Goal: Navigation & Orientation: Find specific page/section

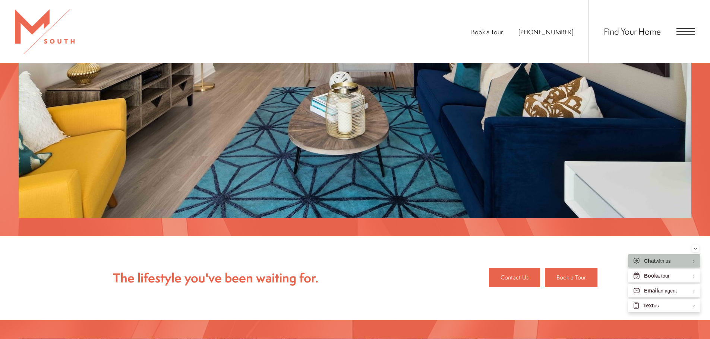
scroll to position [923, 0]
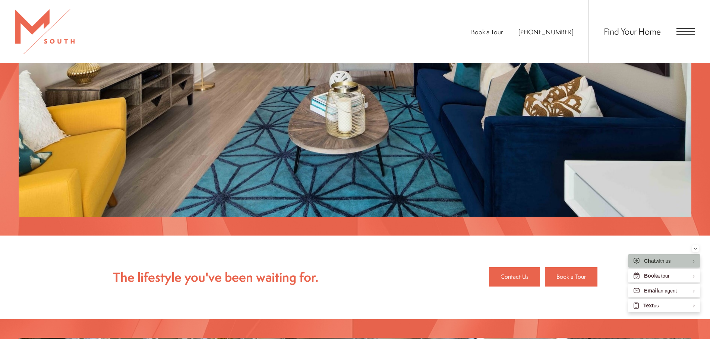
click at [699, 22] on div "Book a Tour 813-570-8014 Find Your Home" at bounding box center [355, 31] width 710 height 63
click at [690, 30] on span "Open Menu" at bounding box center [685, 31] width 19 height 7
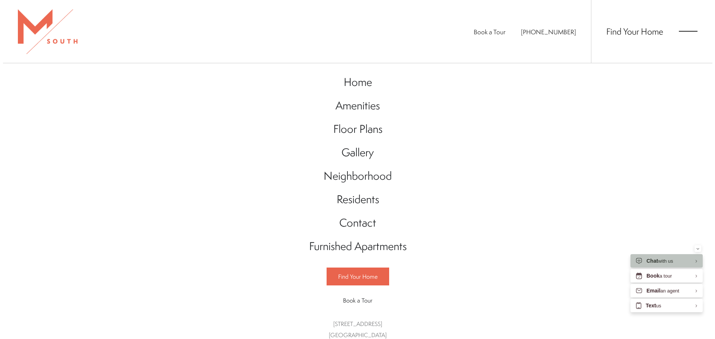
scroll to position [0, 0]
click at [690, 32] on span "Open Menu" at bounding box center [691, 31] width 19 height 7
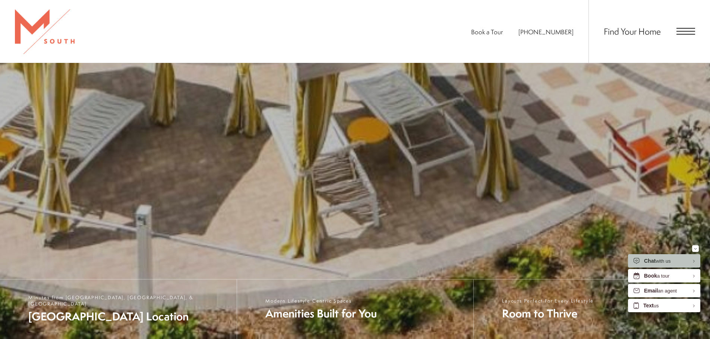
click at [690, 32] on span "Open Menu" at bounding box center [685, 31] width 19 height 7
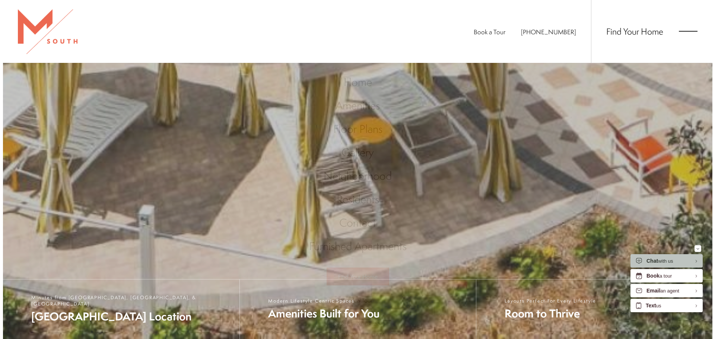
scroll to position [0, 0]
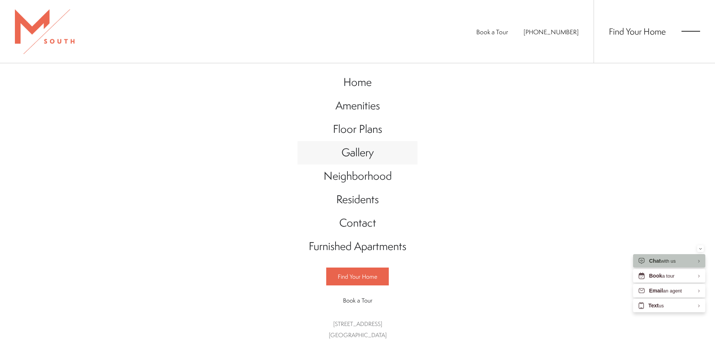
click at [364, 157] on span "Gallery" at bounding box center [358, 152] width 32 height 15
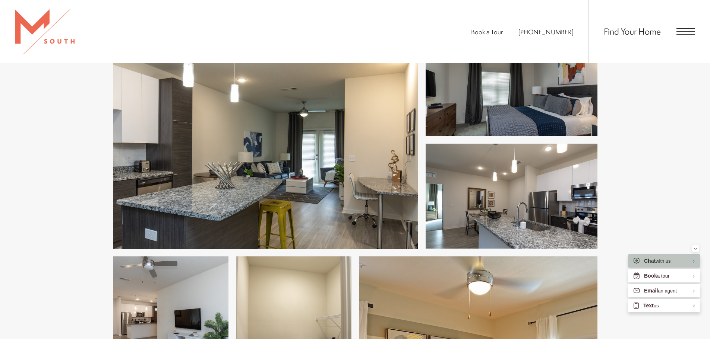
scroll to position [261, 0]
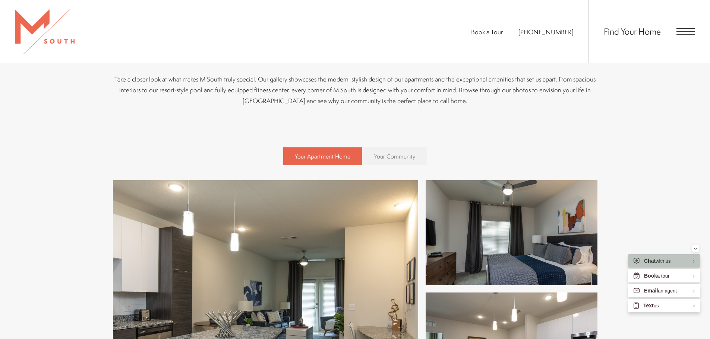
click at [389, 156] on span "Your Community" at bounding box center [394, 156] width 41 height 8
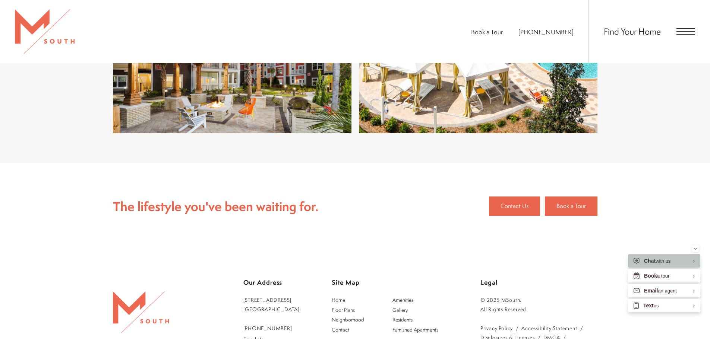
scroll to position [3130, 0]
